Goal: Information Seeking & Learning: Check status

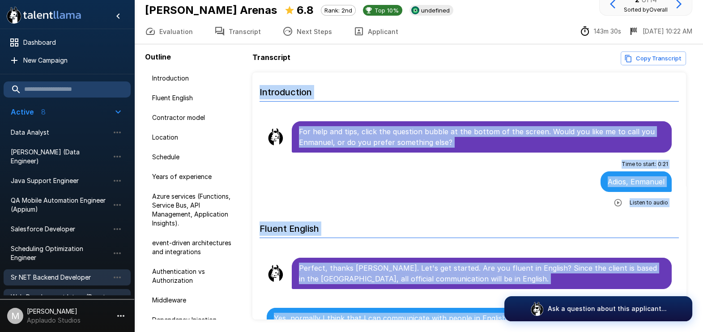
scroll to position [5586, 0]
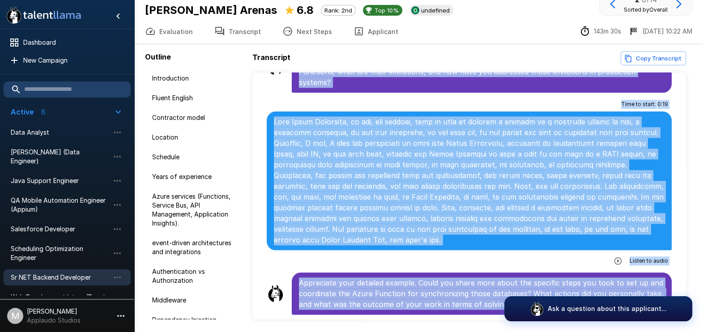
click at [54, 269] on div "Sr NET Backend Developer" at bounding box center [67, 277] width 127 height 16
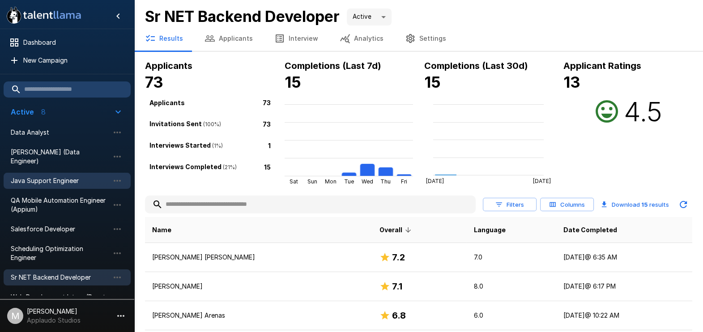
click at [61, 176] on span "Java Support Engineer" at bounding box center [60, 180] width 98 height 9
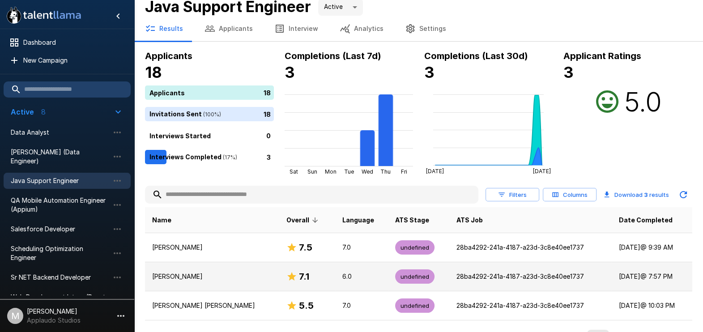
scroll to position [27, 0]
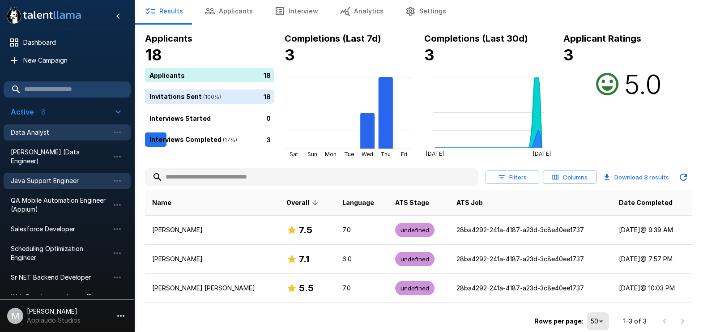
click at [89, 131] on span "Data Analyst" at bounding box center [60, 132] width 98 height 9
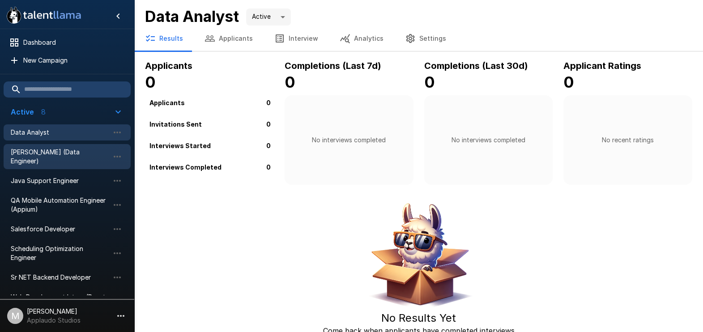
click at [78, 146] on div "[PERSON_NAME] (Data Engineer)" at bounding box center [67, 156] width 127 height 25
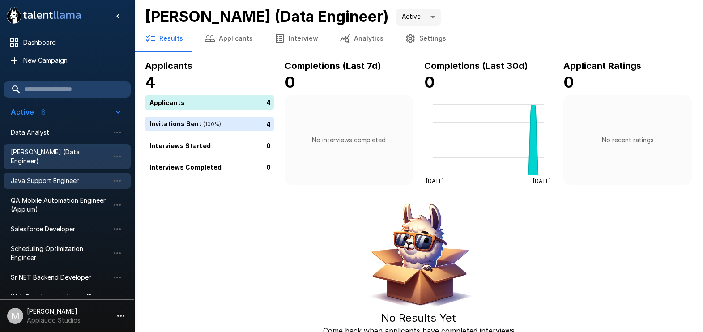
click at [62, 179] on div "Java Support Engineer" at bounding box center [67, 181] width 127 height 16
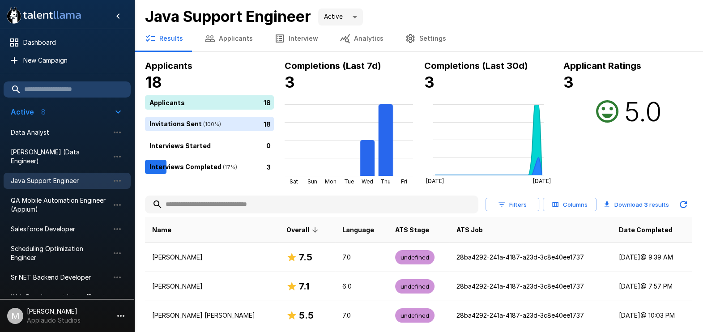
scroll to position [27, 0]
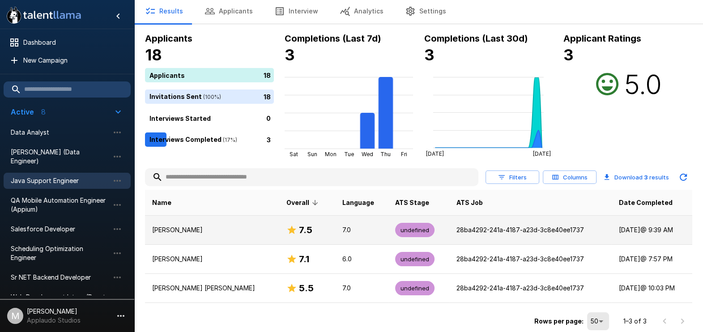
click at [245, 227] on p "[PERSON_NAME]" at bounding box center [212, 230] width 120 height 9
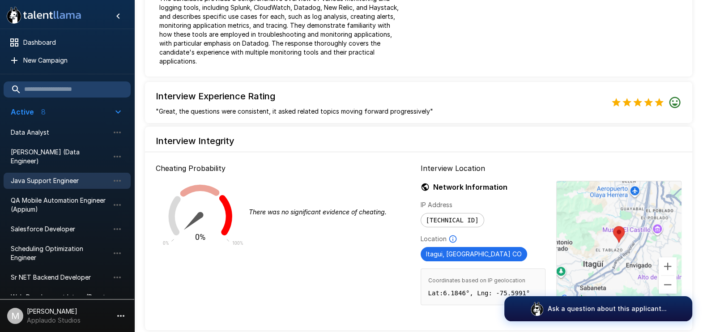
scroll to position [1273, 0]
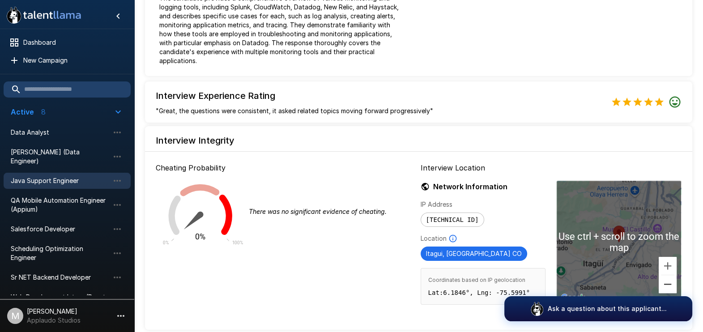
click at [667, 275] on button "Zoom out" at bounding box center [668, 284] width 18 height 18
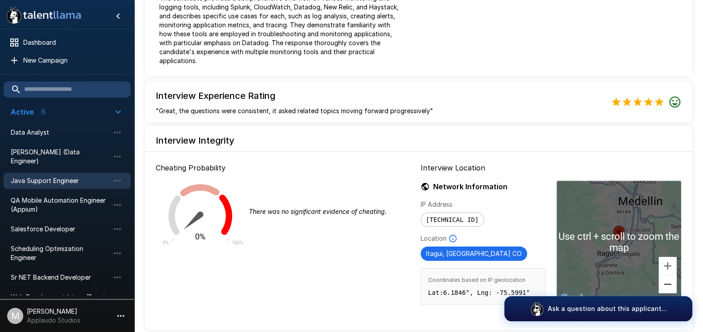
click at [667, 275] on button "Zoom out" at bounding box center [668, 284] width 18 height 18
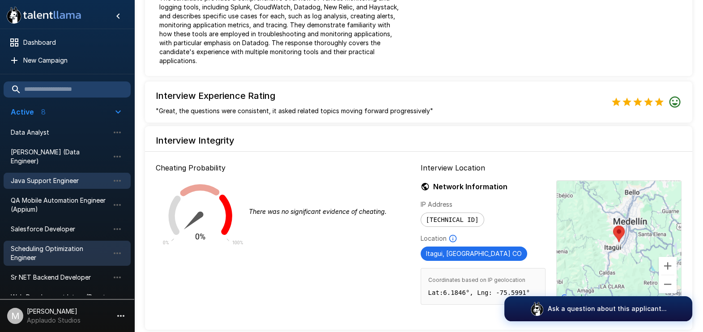
click at [34, 248] on span "Scheduling Optimization Engineer" at bounding box center [60, 253] width 98 height 18
